Goal: Task Accomplishment & Management: Complete application form

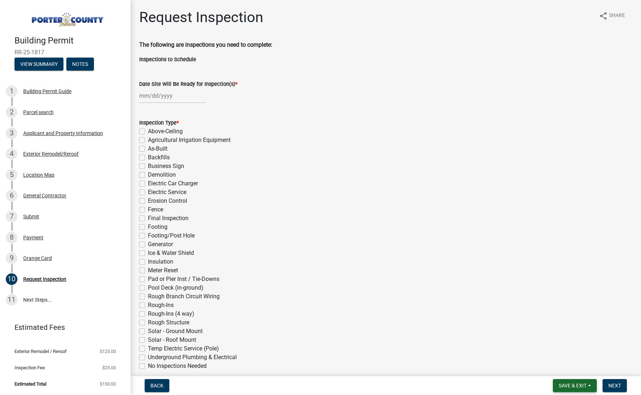
click at [579, 388] on span "Save & Exit" at bounding box center [572, 386] width 28 height 6
click at [573, 372] on button "Save & Exit" at bounding box center [567, 366] width 58 height 17
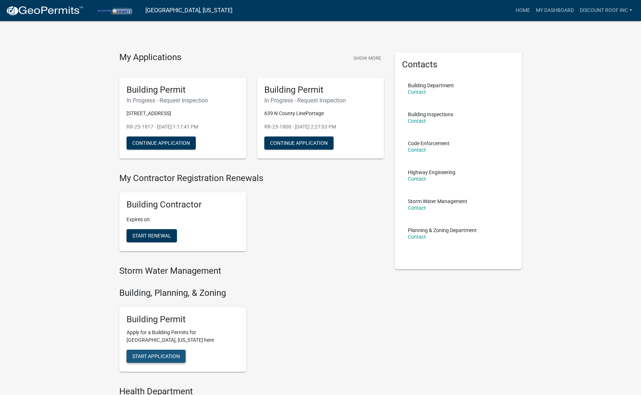
click at [165, 354] on span "Start Application" at bounding box center [155, 357] width 47 height 6
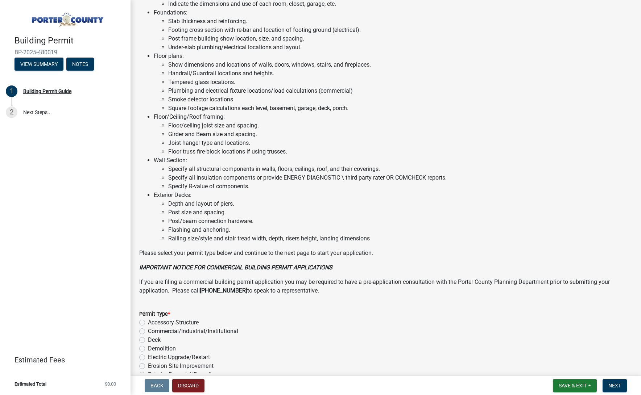
scroll to position [412, 0]
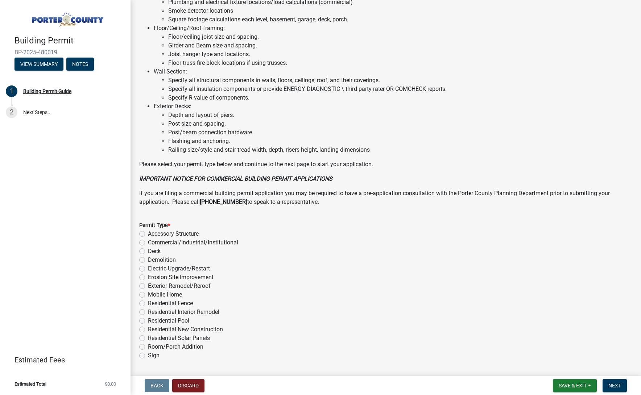
click at [199, 286] on label "Exterior Remodel/Reroof" at bounding box center [179, 286] width 63 height 9
click at [153, 286] on input "Exterior Remodel/Reroof" at bounding box center [150, 284] width 5 height 5
radio input "true"
click at [623, 387] on button "Next" at bounding box center [614, 385] width 24 height 13
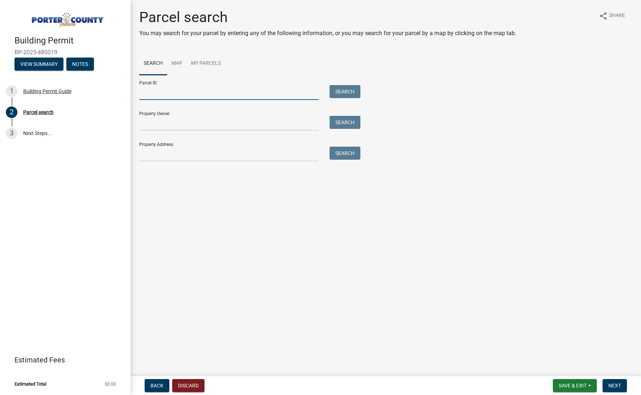
click at [202, 89] on input "Parcel ID:" at bounding box center [228, 92] width 179 height 15
paste input "64-13-06-101-001.000-008"
type input "64-13-06-101-001.000-008"
click at [361, 89] on div "Search" at bounding box center [343, 92] width 38 height 15
click at [353, 91] on button "Search" at bounding box center [344, 91] width 31 height 13
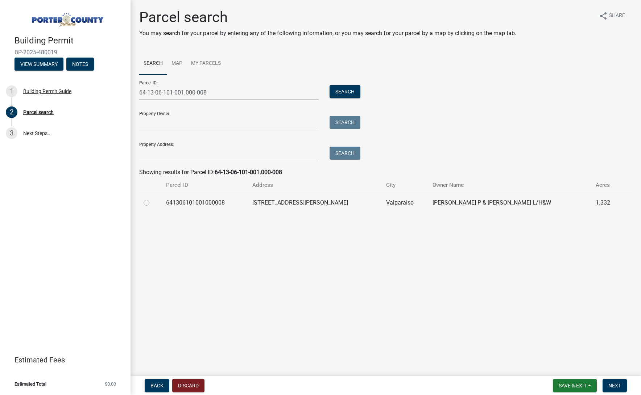
click at [152, 199] on label at bounding box center [152, 199] width 0 height 0
click at [152, 202] on input "radio" at bounding box center [154, 201] width 5 height 5
radio input "true"
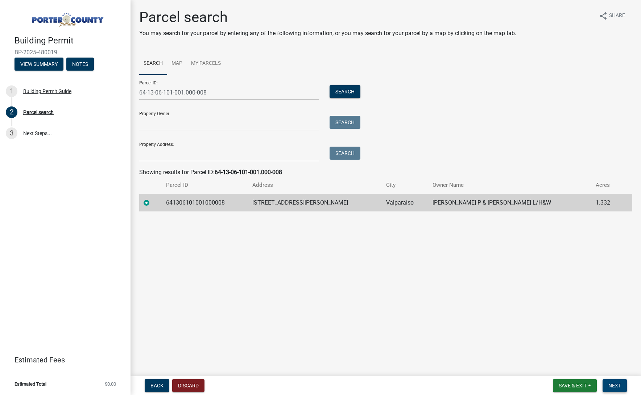
click at [612, 386] on span "Next" at bounding box center [614, 386] width 13 height 6
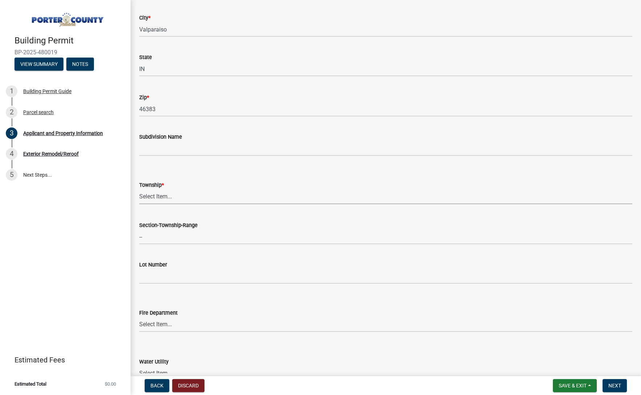
scroll to position [0, 0]
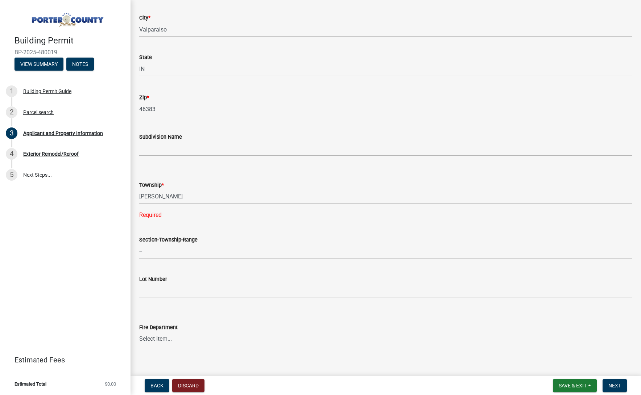
select select "829e86d3-b11d-4b91-b18e-70a426bdae9f"
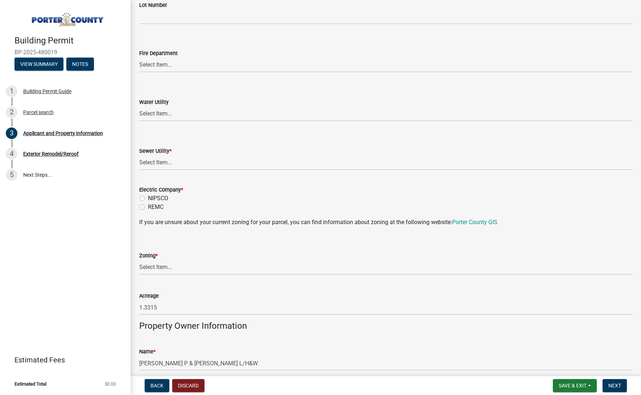
scroll to position [435, 0]
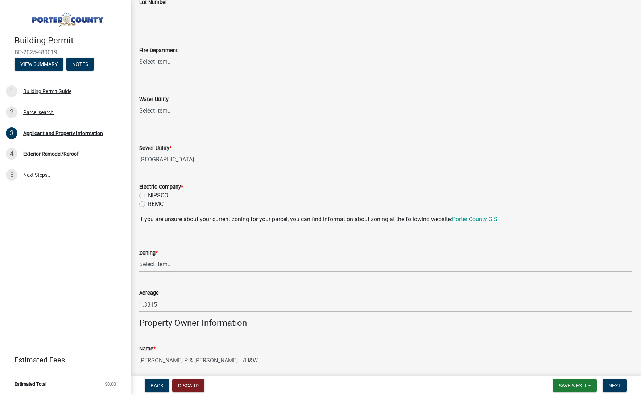
select select "0ba2db78-5dbf-43b9-a42c-6cccc1e5ba15"
drag, startPoint x: 159, startPoint y: 195, endPoint x: 158, endPoint y: 223, distance: 27.9
click at [159, 195] on label "NIPSCO" at bounding box center [158, 195] width 20 height 9
click at [153, 195] on input "NIPSCO" at bounding box center [150, 193] width 5 height 5
radio input "true"
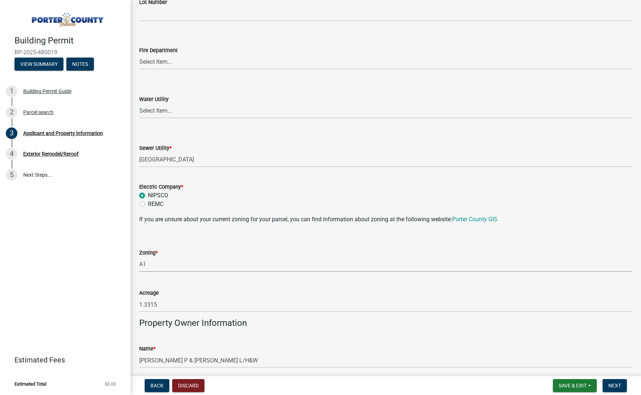
select select "271bd504-2c49-4a3f-937e-0db1d3436bac"
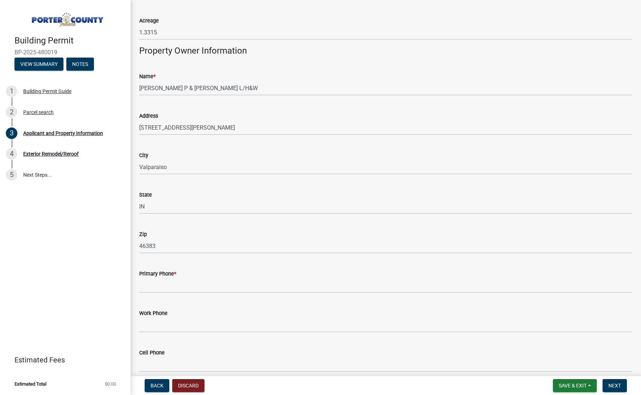
scroll to position [854, 0]
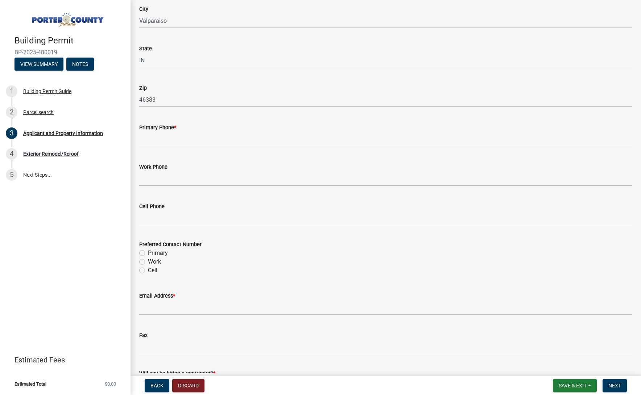
drag, startPoint x: 173, startPoint y: 116, endPoint x: 169, endPoint y: 134, distance: 18.5
click at [173, 117] on div "Primary Phone *" at bounding box center [385, 130] width 493 height 34
click at [169, 136] on input "Primary Phone *" at bounding box center [385, 139] width 493 height 15
paste input "[PHONE_NUMBER]"
type input "[PHONE_NUMBER]"
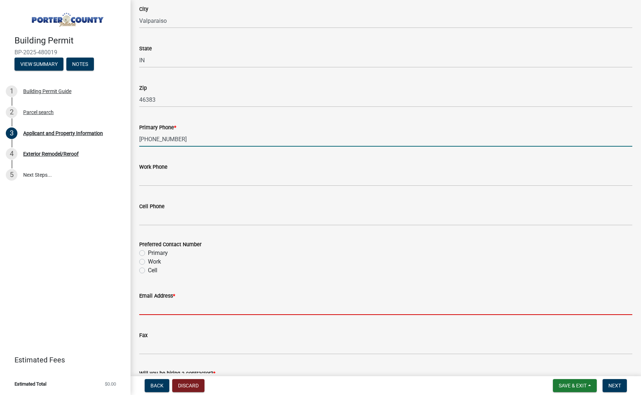
click at [164, 311] on input "Email Address *" at bounding box center [385, 307] width 493 height 15
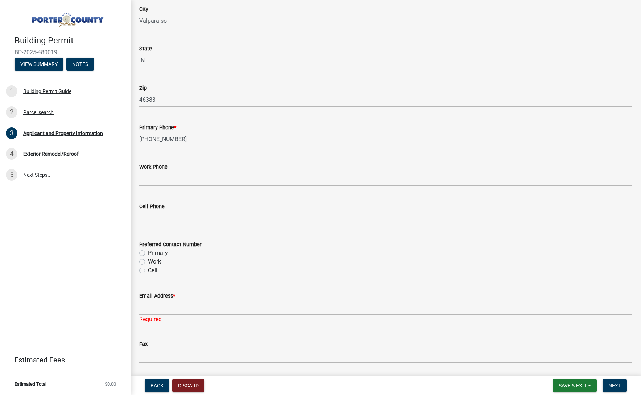
click at [153, 256] on label "Primary" at bounding box center [158, 253] width 20 height 9
click at [153, 254] on input "Primary" at bounding box center [150, 251] width 5 height 5
radio input "true"
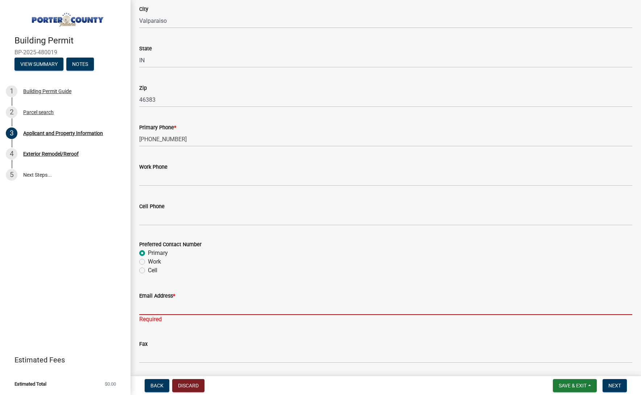
click at [162, 306] on input "Email Address *" at bounding box center [385, 307] width 493 height 15
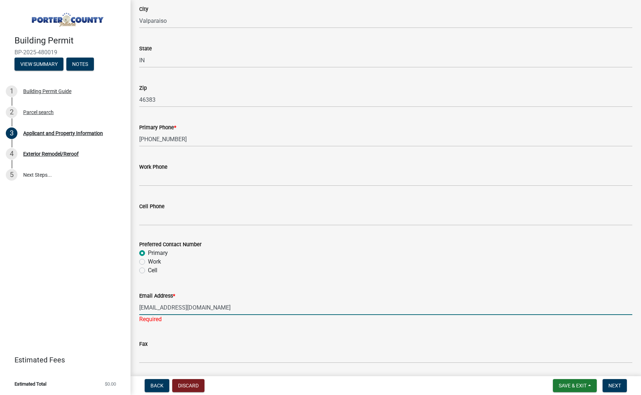
type input "[EMAIL_ADDRESS][DOMAIN_NAME]"
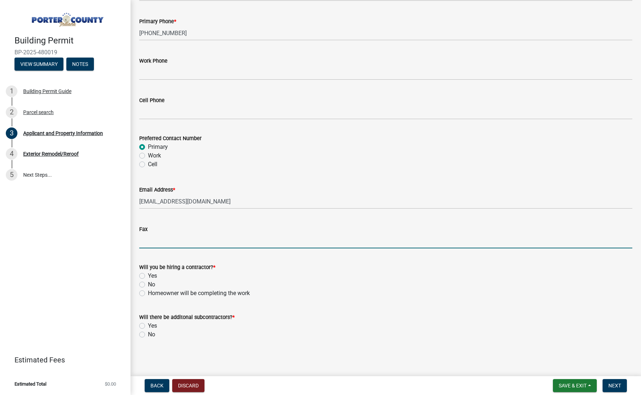
scroll to position [959, 0]
click at [154, 275] on label "Yes" at bounding box center [152, 276] width 9 height 9
click at [153, 275] on input "Yes" at bounding box center [150, 274] width 5 height 5
radio input "true"
click at [154, 328] on label "Yes" at bounding box center [152, 326] width 9 height 9
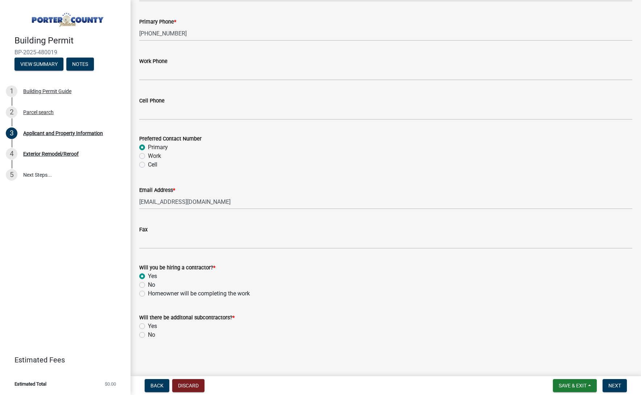
click at [153, 327] on input "Yes" at bounding box center [150, 324] width 5 height 5
radio input "true"
click at [154, 332] on label "No" at bounding box center [151, 335] width 7 height 9
click at [153, 332] on input "No" at bounding box center [150, 333] width 5 height 5
radio input "true"
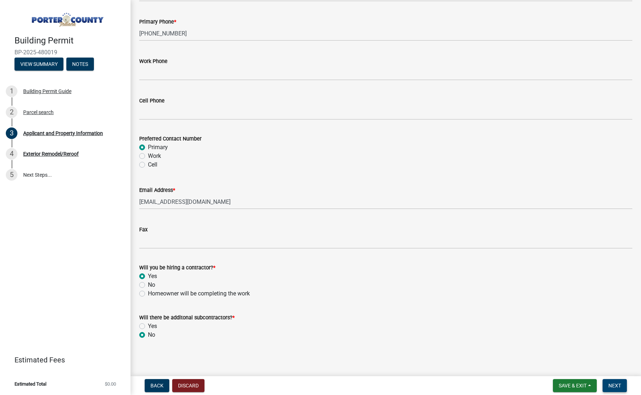
click at [614, 381] on button "Next" at bounding box center [614, 385] width 24 height 13
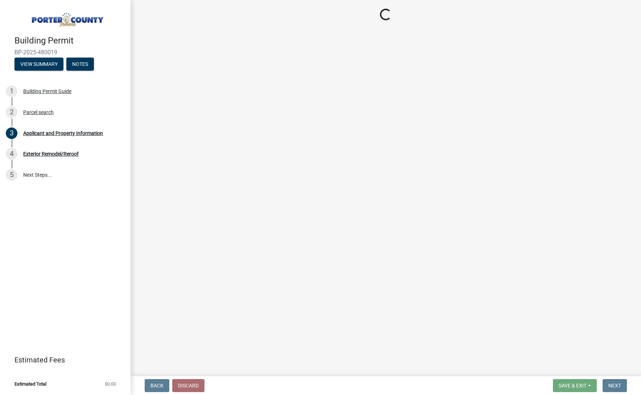
scroll to position [0, 0]
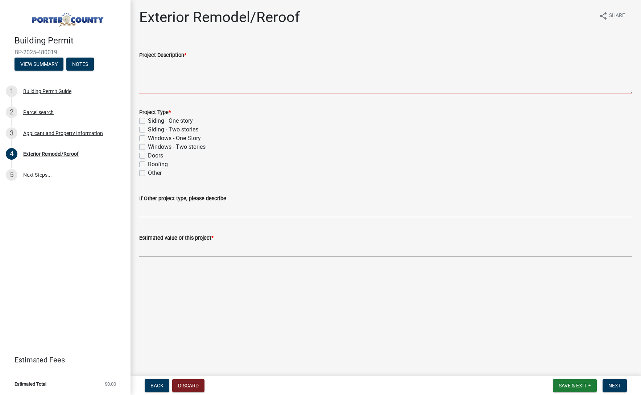
click at [218, 66] on textarea "Project Description *" at bounding box center [385, 76] width 493 height 34
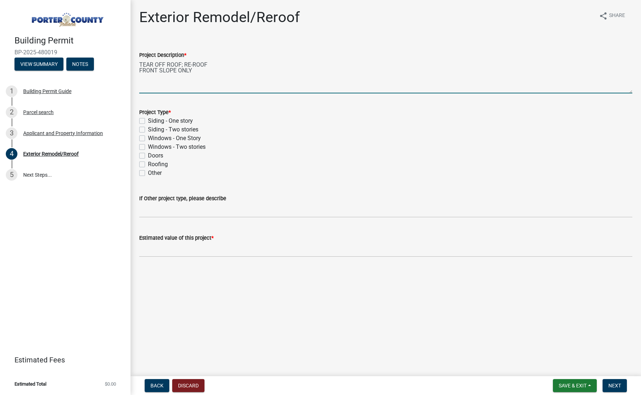
click at [177, 72] on textarea "TEAR OFF ROOF; RE-ROOF FRONT SLOPE ONLY" at bounding box center [385, 76] width 493 height 34
type textarea "TEAR OFF ROOF; RE-ROOF FRONT SLOPE DETACHED GARAGE ONLY"
click at [161, 162] on label "Roofing" at bounding box center [158, 164] width 20 height 9
click at [153, 162] on input "Roofing" at bounding box center [150, 162] width 5 height 5
checkbox input "true"
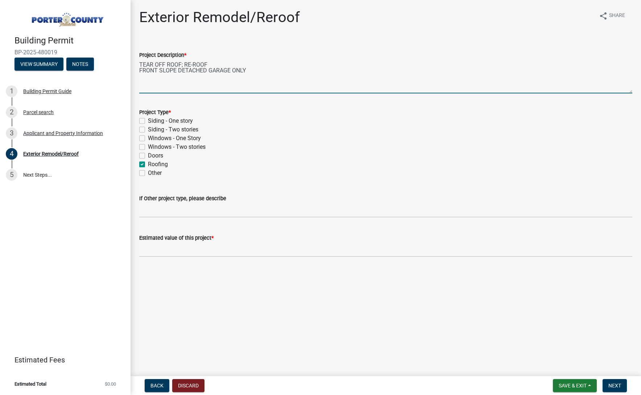
checkbox input "false"
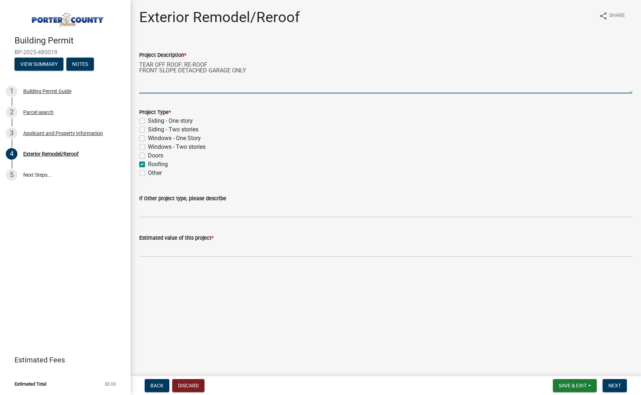
checkbox input "true"
checkbox input "false"
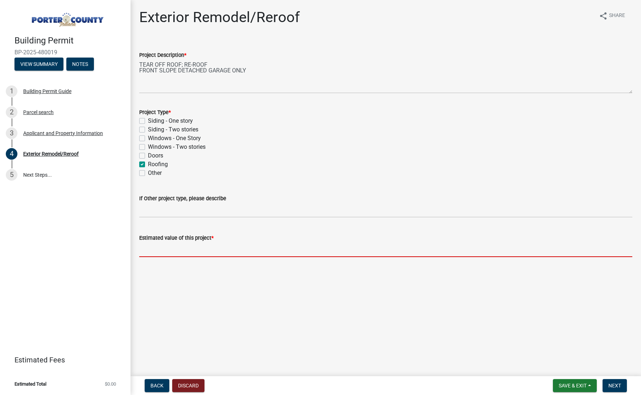
click at [221, 246] on input "text" at bounding box center [385, 249] width 493 height 15
type input "4375"
click at [614, 382] on button "Next" at bounding box center [614, 385] width 24 height 13
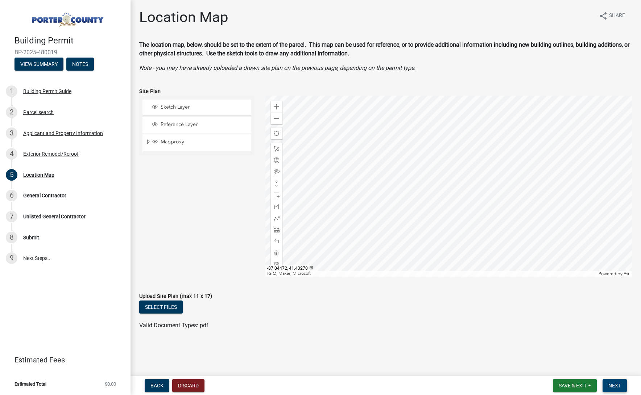
drag, startPoint x: 620, startPoint y: 387, endPoint x: 620, endPoint y: 380, distance: 6.9
click at [620, 387] on span "Next" at bounding box center [614, 386] width 13 height 6
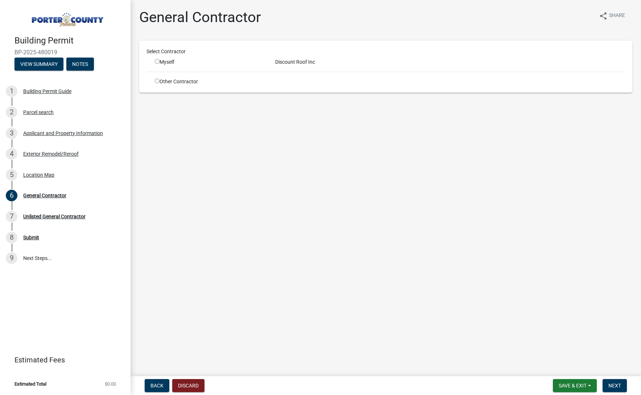
click at [158, 59] on div "Myself" at bounding box center [209, 62] width 109 height 8
click at [158, 63] on input "radio" at bounding box center [157, 61] width 5 height 5
radio input "true"
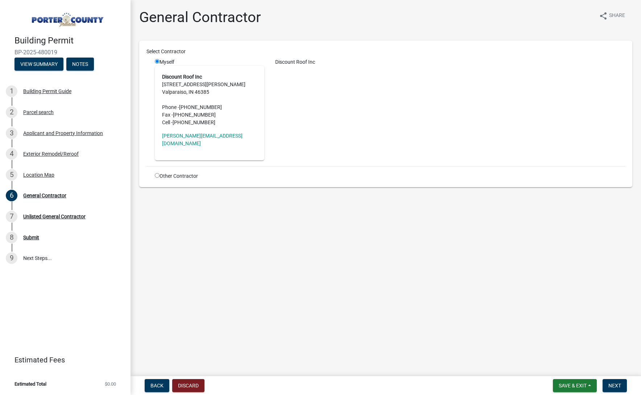
click at [592, 381] on button "Save & Exit" at bounding box center [575, 385] width 44 height 13
click at [613, 386] on span "Next" at bounding box center [614, 386] width 13 height 6
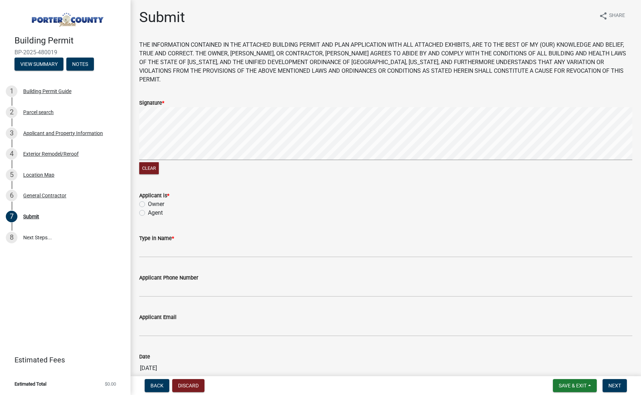
drag, startPoint x: 160, startPoint y: 202, endPoint x: 162, endPoint y: 215, distance: 13.2
click at [160, 209] on label "Agent" at bounding box center [155, 213] width 15 height 9
click at [153, 209] on input "Agent" at bounding box center [150, 211] width 5 height 5
radio input "true"
click at [165, 243] on input "Type in Name *" at bounding box center [385, 250] width 493 height 15
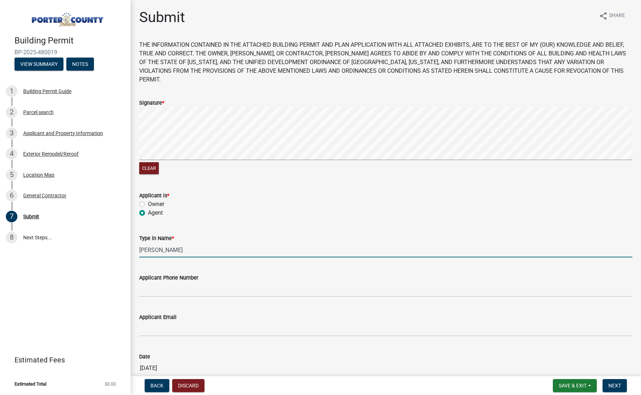
type input "[PERSON_NAME]"
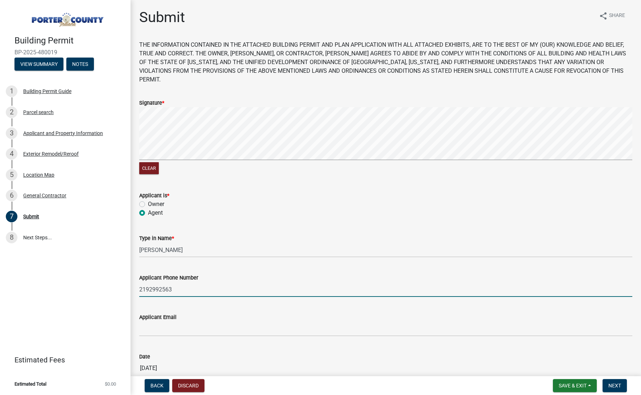
type input "2192992563"
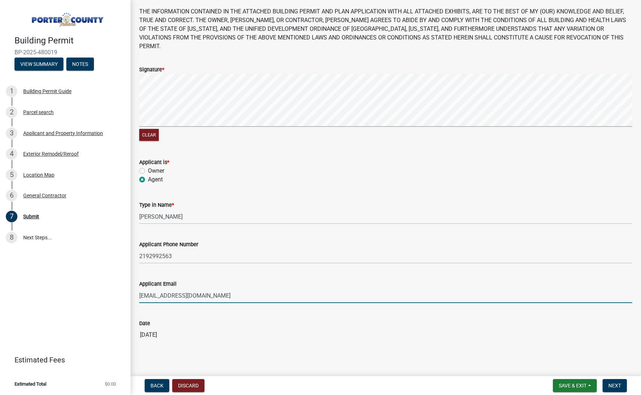
scroll to position [33, 0]
type input "[EMAIL_ADDRESS][DOMAIN_NAME]"
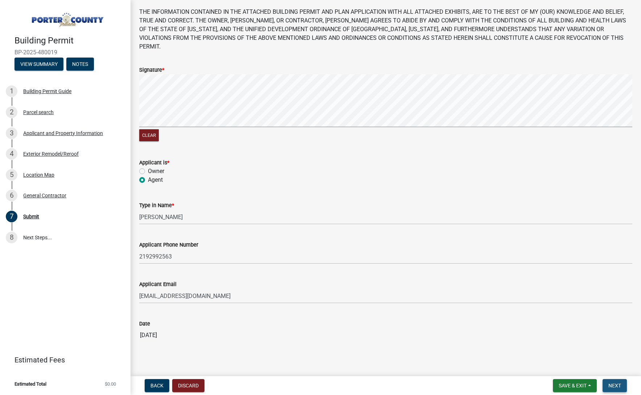
click at [618, 386] on span "Next" at bounding box center [614, 386] width 13 height 6
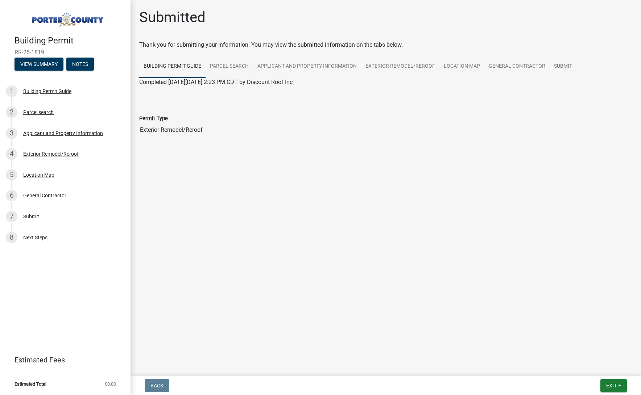
click at [618, 386] on button "Exit" at bounding box center [613, 385] width 26 height 13
click at [607, 371] on button "Save & Exit" at bounding box center [598, 366] width 58 height 17
